Goal: Information Seeking & Learning: Find specific fact

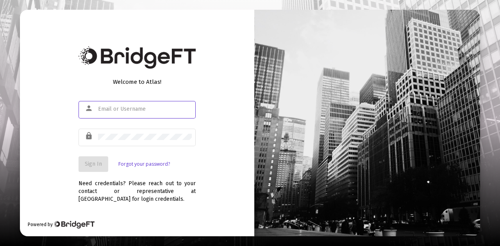
click at [108, 108] on input "text" at bounding box center [145, 109] width 94 height 6
type input "[PERSON_NAME][EMAIL_ADDRESS][DOMAIN_NAME]"
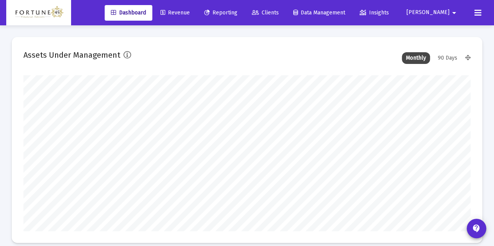
scroll to position [156, 240]
type input "[DATE]"
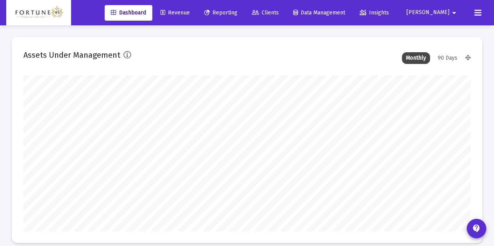
click at [244, 9] on link "Reporting" at bounding box center [221, 13] width 46 height 16
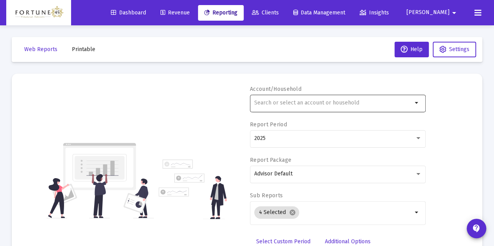
click at [333, 105] on input "text" at bounding box center [333, 103] width 158 height 6
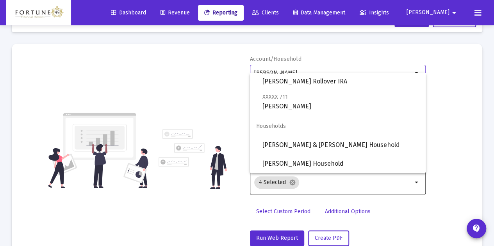
scroll to position [39, 0]
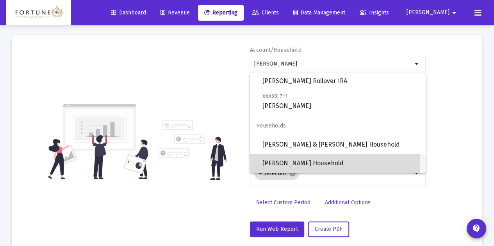
click at [312, 162] on span "[PERSON_NAME] Household" at bounding box center [340, 163] width 157 height 19
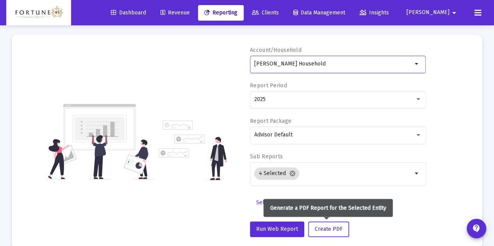
click at [327, 234] on button "Create PDF" at bounding box center [328, 230] width 41 height 16
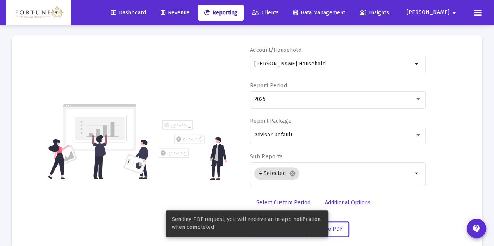
click at [313, 75] on div "Amy Mauldin Household arrow_drop_down" at bounding box center [338, 68] width 176 height 25
click at [313, 73] on div "[PERSON_NAME] Household" at bounding box center [333, 63] width 158 height 19
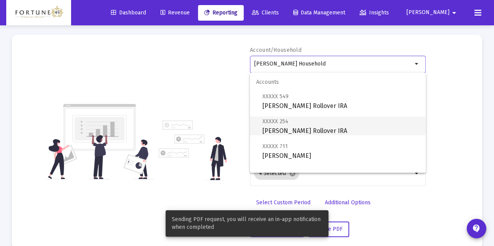
click at [329, 131] on span "XXXXX 254 [PERSON_NAME] Rollover IRA" at bounding box center [340, 126] width 157 height 19
type input "[PERSON_NAME] Rollover IRA"
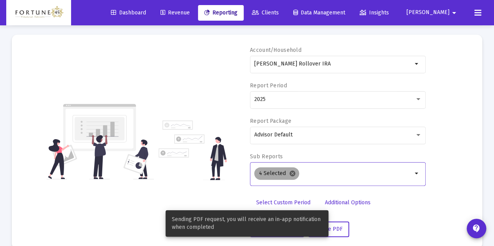
click at [290, 176] on mat-icon "cancel" at bounding box center [292, 173] width 7 height 7
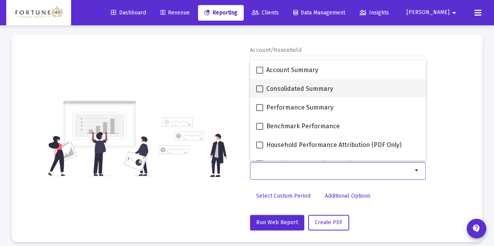
click at [285, 90] on span "Consolidated Summary" at bounding box center [299, 88] width 67 height 9
click at [260, 93] on input "Consolidated Summary" at bounding box center [259, 93] width 0 height 0
checkbox input "true"
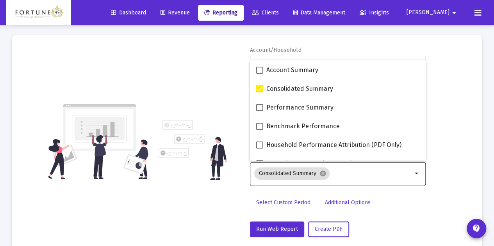
click at [221, 88] on div "Account/Household Amy Mauldin Rollover IRA arrow_drop_down Report Period 2025 R…" at bounding box center [246, 141] width 447 height 191
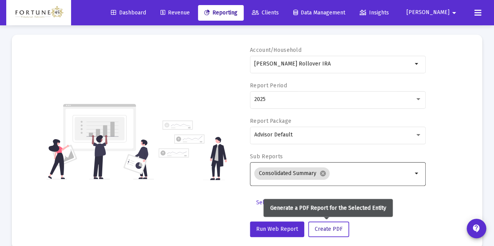
click at [335, 227] on span "Create PDF" at bounding box center [329, 229] width 28 height 7
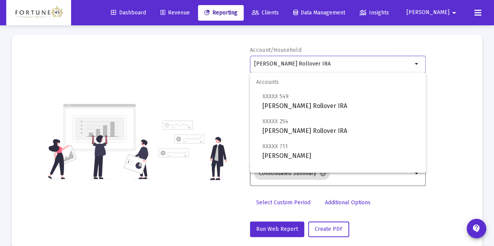
click at [329, 68] on div "[PERSON_NAME] Rollover IRA" at bounding box center [333, 63] width 158 height 19
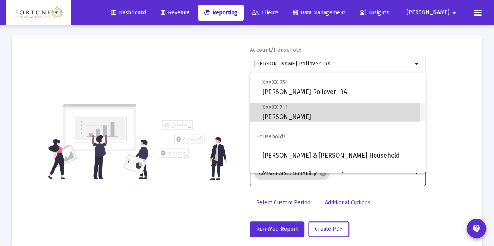
click at [304, 115] on span "XXXXX 711 Mauldin, Amy Individual" at bounding box center [340, 112] width 157 height 19
type input "[PERSON_NAME]"
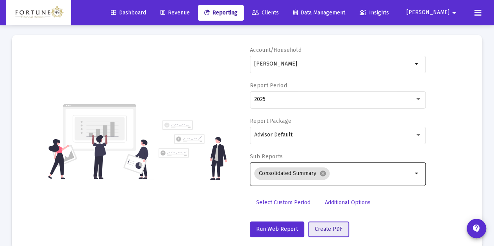
click at [335, 226] on span "Create PDF" at bounding box center [329, 229] width 28 height 7
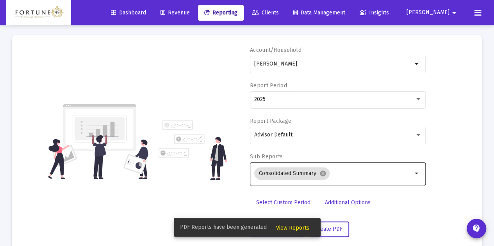
click at [292, 230] on span "View Reports" at bounding box center [292, 228] width 33 height 7
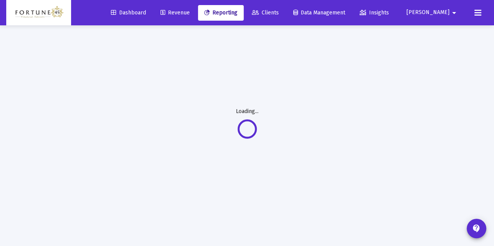
scroll to position [25, 0]
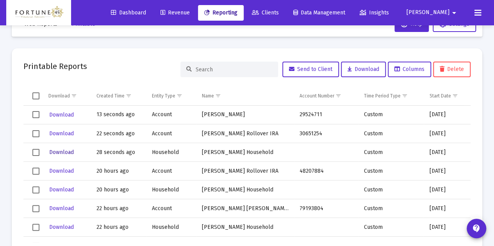
click at [53, 153] on span "Download" at bounding box center [61, 152] width 25 height 7
click at [54, 135] on span "Download" at bounding box center [61, 133] width 25 height 7
click at [62, 114] on span "Download" at bounding box center [61, 115] width 25 height 7
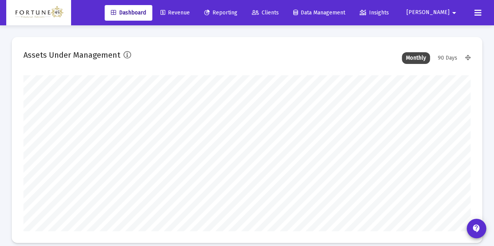
scroll to position [156, 240]
click at [244, 17] on link "Reporting" at bounding box center [221, 13] width 46 height 16
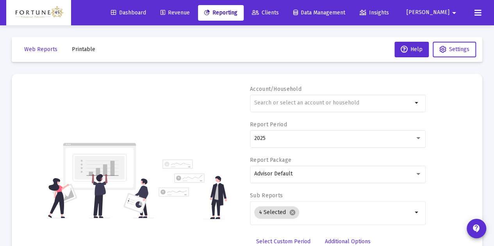
click at [68, 57] on mat-toolbar-row "Web Reports Printable Help Settings" at bounding box center [247, 49] width 470 height 25
click at [77, 53] on button "Printable" at bounding box center [84, 50] width 36 height 16
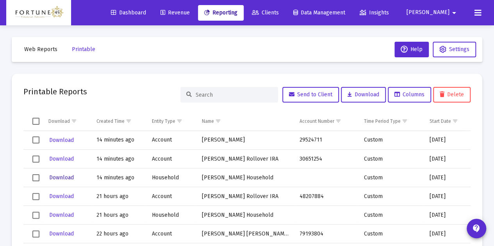
click at [66, 175] on span "Download" at bounding box center [61, 177] width 25 height 7
click at [64, 157] on span "Download" at bounding box center [61, 159] width 25 height 7
click at [61, 140] on span "Download" at bounding box center [61, 140] width 25 height 7
click at [47, 49] on span "Web Reports" at bounding box center [40, 49] width 33 height 7
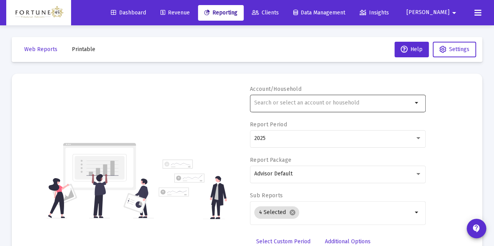
click at [269, 100] on div at bounding box center [333, 102] width 158 height 19
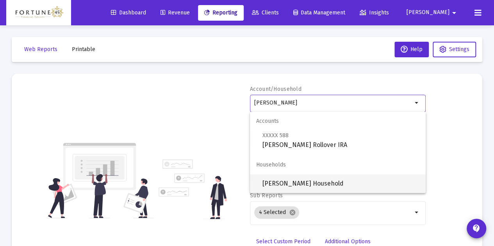
click at [286, 178] on span "[PERSON_NAME] Household" at bounding box center [340, 183] width 157 height 19
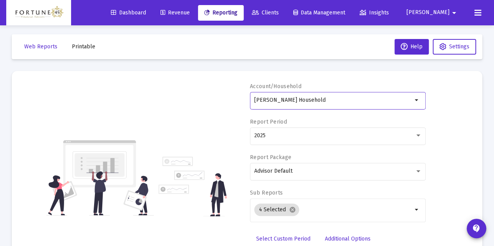
scroll to position [52, 0]
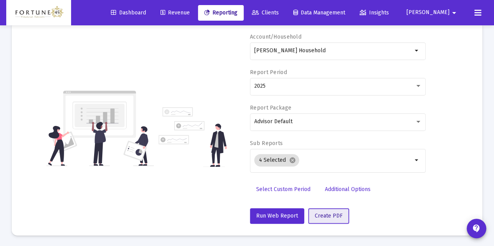
click at [336, 217] on span "Create PDF" at bounding box center [329, 216] width 28 height 7
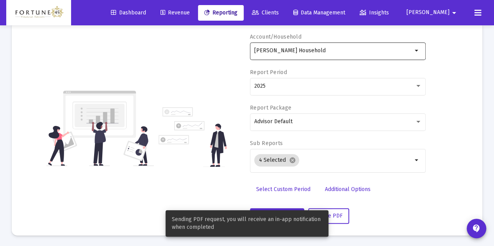
click at [329, 48] on input "[PERSON_NAME] Household" at bounding box center [333, 51] width 158 height 6
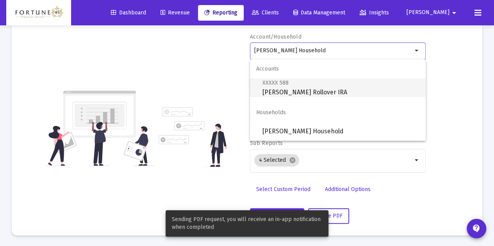
click at [322, 81] on span "XXXXX 588 [PERSON_NAME] Rollover IRA" at bounding box center [340, 87] width 157 height 19
type input "[PERSON_NAME] Rollover IRA"
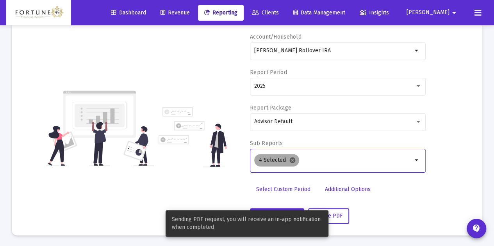
click at [292, 160] on mat-icon "cancel" at bounding box center [292, 160] width 7 height 7
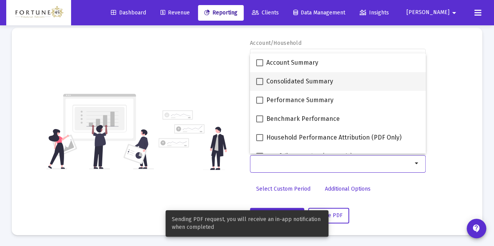
click at [286, 84] on span "Consolidated Summary" at bounding box center [299, 81] width 67 height 9
click at [260, 85] on input "Consolidated Summary" at bounding box center [259, 85] width 0 height 0
checkbox input "true"
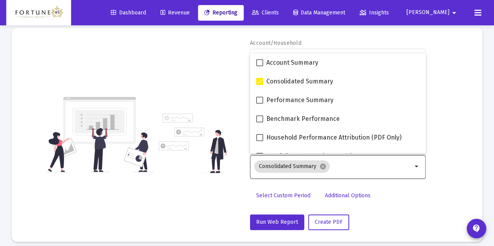
click at [386, 218] on div "Run Web Report Create PDF" at bounding box center [338, 223] width 176 height 16
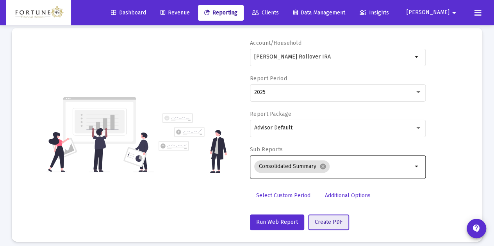
click at [326, 217] on button "Create PDF" at bounding box center [328, 223] width 41 height 16
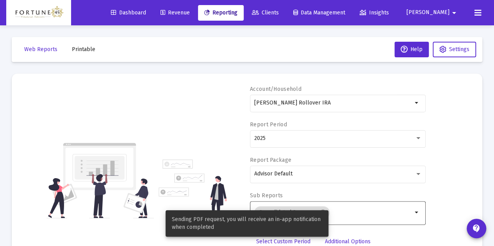
scroll to position [0, 0]
click at [92, 48] on span "Printable" at bounding box center [83, 49] width 23 height 7
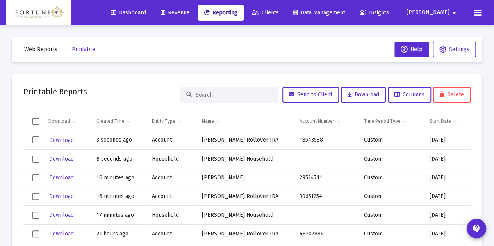
click at [55, 157] on span "Download" at bounding box center [61, 159] width 25 height 7
click at [61, 137] on span "Download" at bounding box center [61, 140] width 25 height 7
click at [68, 159] on span "Download" at bounding box center [61, 159] width 25 height 7
click at [68, 138] on span "Download" at bounding box center [61, 140] width 25 height 7
click at [81, 54] on button "Printable" at bounding box center [84, 50] width 36 height 16
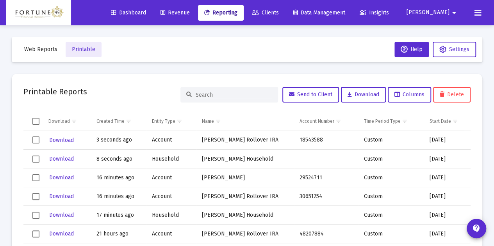
click at [36, 53] on button "Web Reports" at bounding box center [41, 50] width 46 height 16
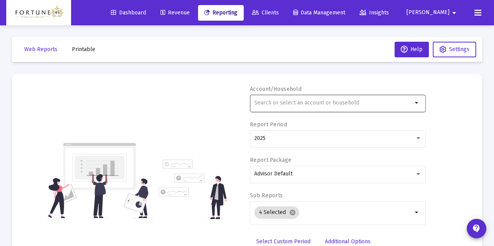
click at [283, 101] on input "text" at bounding box center [333, 103] width 158 height 6
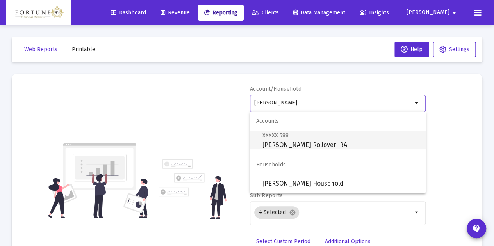
click at [271, 141] on span "XXXXX 588 [PERSON_NAME] Rollover IRA" at bounding box center [340, 140] width 157 height 19
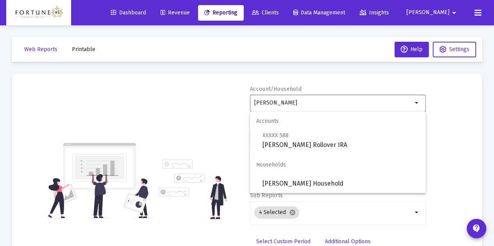
type input "[PERSON_NAME] Rollover IRA"
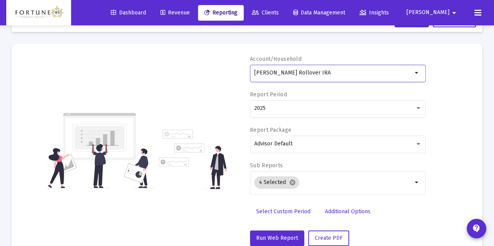
scroll to position [39, 0]
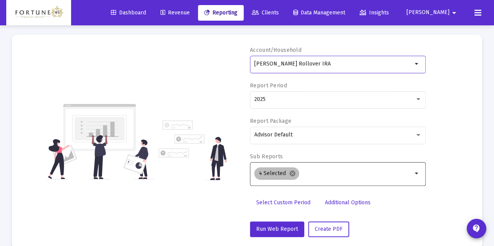
click at [311, 178] on div "4 Selected cancel" at bounding box center [333, 174] width 161 height 16
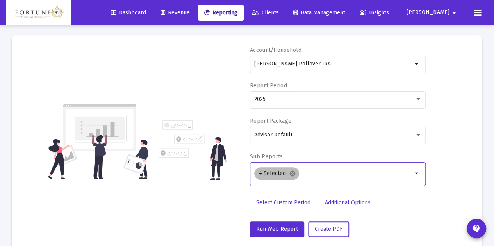
click at [302, 169] on div "4 Selected cancel" at bounding box center [333, 174] width 161 height 16
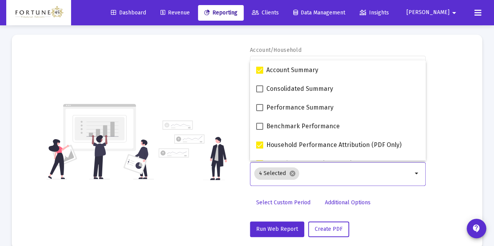
click at [304, 171] on input "Selection" at bounding box center [357, 174] width 110 height 6
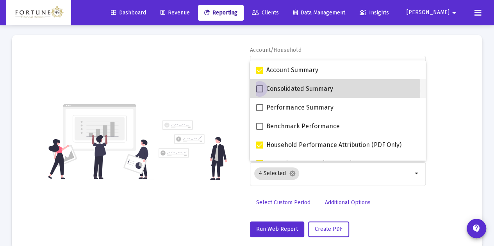
click at [285, 91] on span "Consolidated Summary" at bounding box center [299, 88] width 67 height 9
click at [260, 93] on input "Consolidated Summary" at bounding box center [259, 93] width 0 height 0
checkbox input "true"
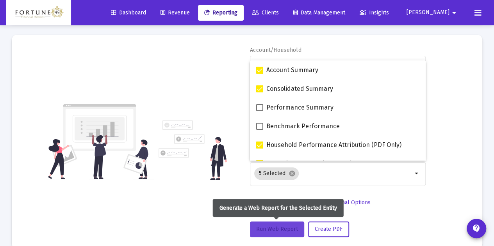
click at [289, 226] on span "Run Web Report" at bounding box center [277, 229] width 42 height 7
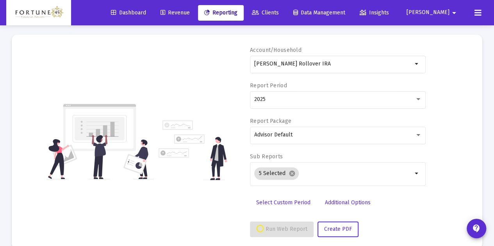
scroll to position [52, 0]
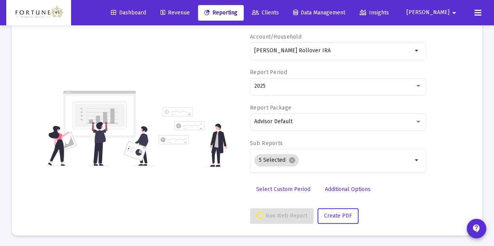
select select "View all"
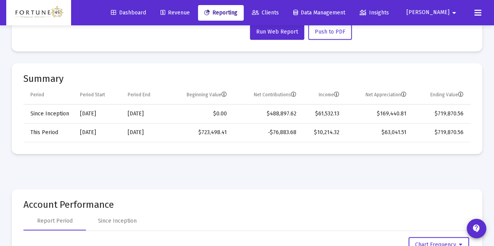
scroll to position [247, 0]
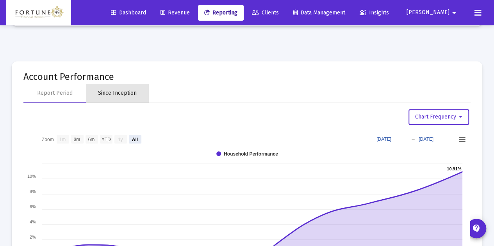
click at [129, 92] on div "Since Inception" at bounding box center [117, 93] width 39 height 8
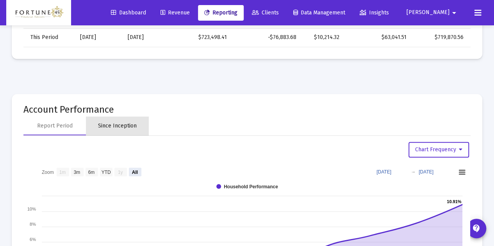
select select "View all"
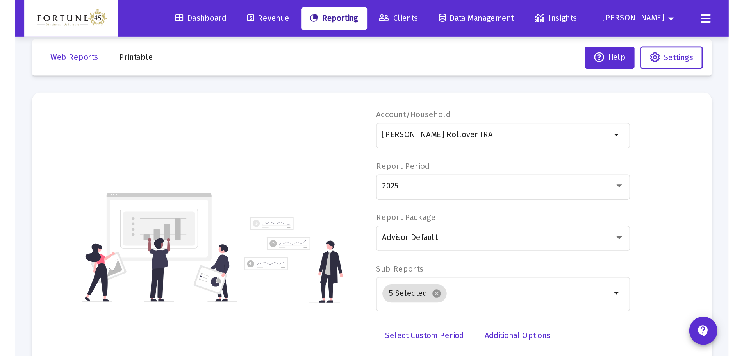
scroll to position [0, 0]
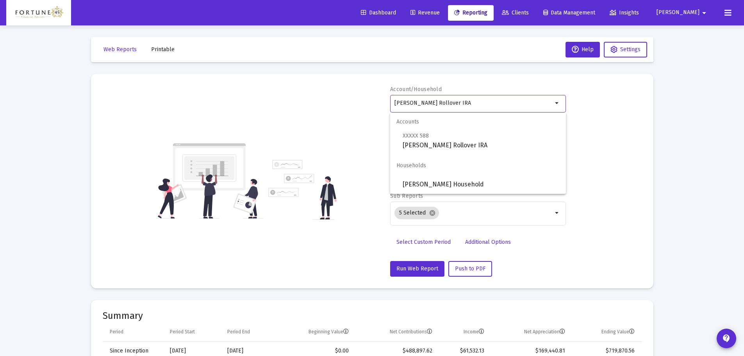
drag, startPoint x: 480, startPoint y: 103, endPoint x: 366, endPoint y: 105, distance: 113.6
click at [366, 105] on div "Account/Household [PERSON_NAME] Rollover IRA arrow_drop_down Report Period 2025…" at bounding box center [372, 180] width 539 height 191
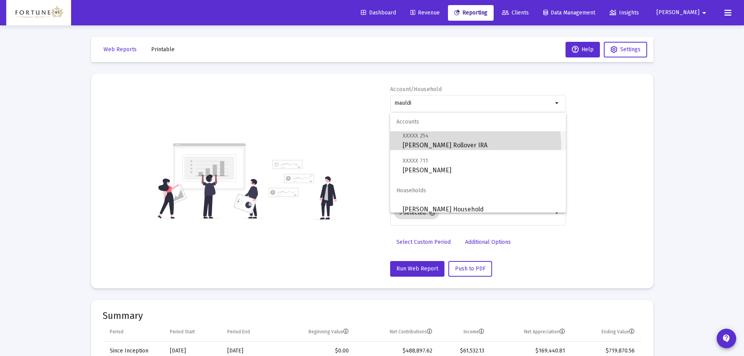
click at [461, 146] on span "XXXXX 254 [PERSON_NAME] Rollover IRA" at bounding box center [480, 140] width 157 height 19
type input "[PERSON_NAME] Rollover IRA"
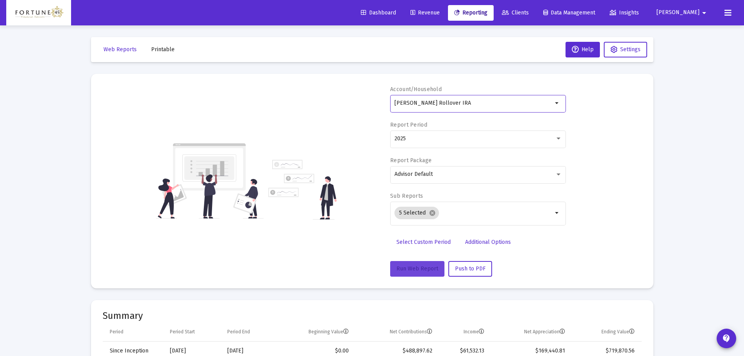
click at [416, 246] on span "Run Web Report" at bounding box center [417, 268] width 42 height 7
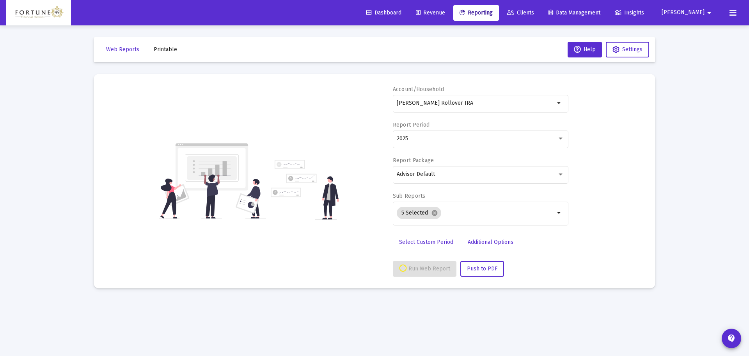
select select "View all"
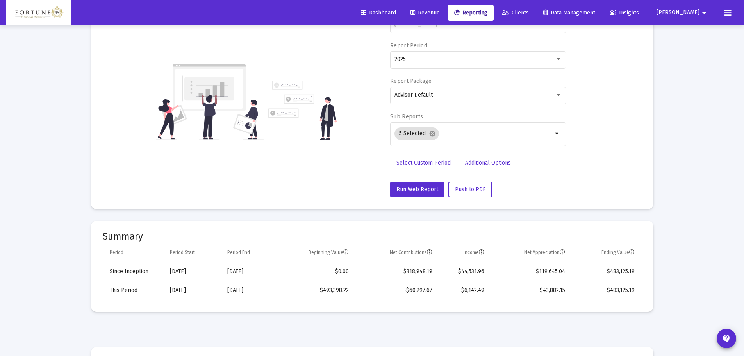
scroll to position [117, 0]
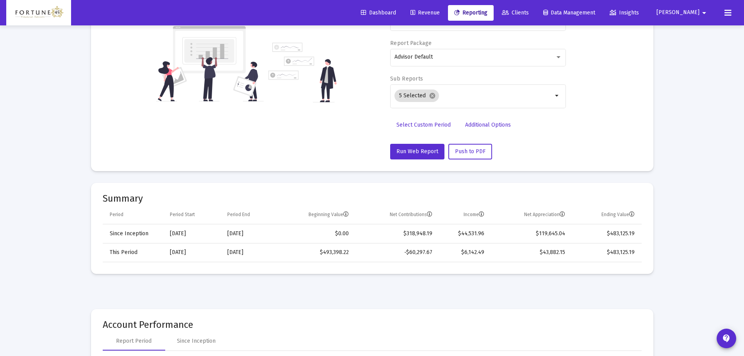
drag, startPoint x: 433, startPoint y: 231, endPoint x: 406, endPoint y: 231, distance: 27.3
click at [406, 231] on td "$318,948.19" at bounding box center [396, 233] width 84 height 19
copy td "$318,948.19"
drag, startPoint x: 487, startPoint y: 229, endPoint x: 459, endPoint y: 230, distance: 28.1
click at [459, 230] on td "$44,531.96" at bounding box center [464, 233] width 52 height 19
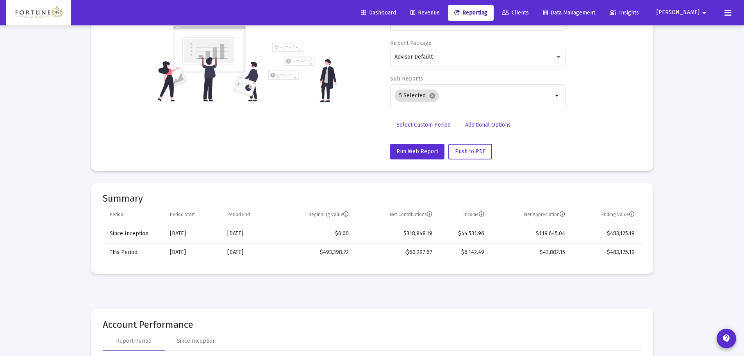
copy td "$44,531.96"
drag, startPoint x: 540, startPoint y: 233, endPoint x: 576, endPoint y: 232, distance: 35.9
click at [499, 233] on td "$119,645.04" at bounding box center [529, 233] width 81 height 19
drag, startPoint x: 558, startPoint y: 231, endPoint x: 537, endPoint y: 231, distance: 21.1
click at [499, 231] on td "$119,645.04" at bounding box center [529, 233] width 81 height 19
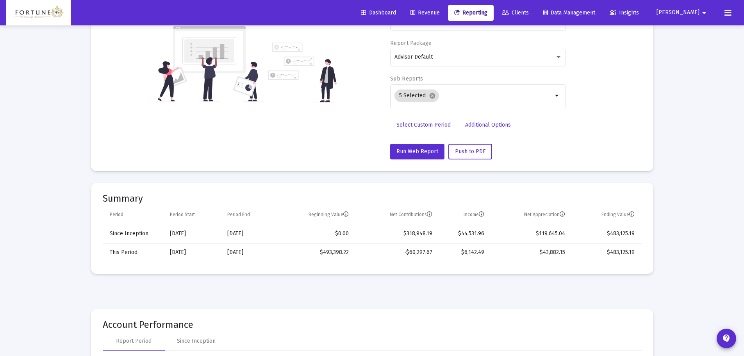
copy td "$119,645.04"
drag, startPoint x: 636, startPoint y: 235, endPoint x: 609, endPoint y: 232, distance: 27.1
click at [499, 232] on td "$483,125.19" at bounding box center [605, 233] width 71 height 19
copy td "$483,125.19"
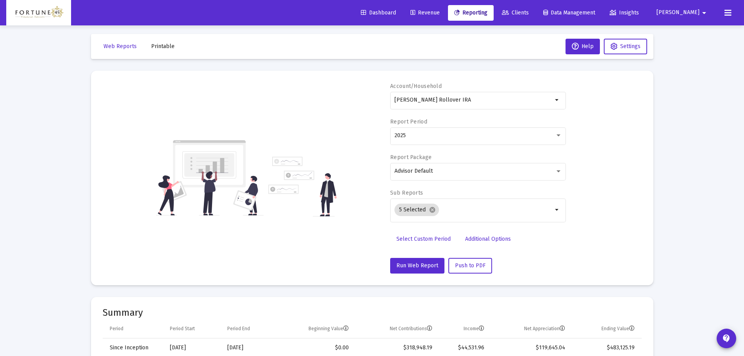
scroll to position [0, 0]
